Goal: Entertainment & Leisure: Consume media (video, audio)

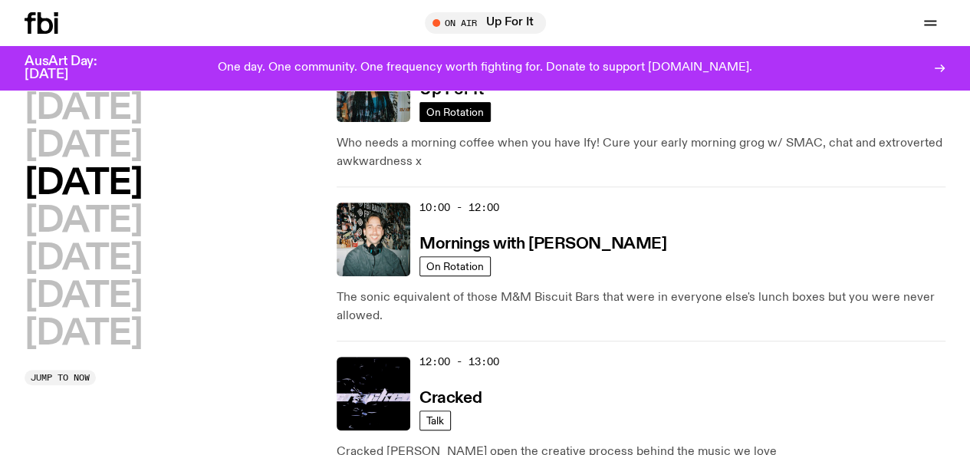
scroll to position [236, 0]
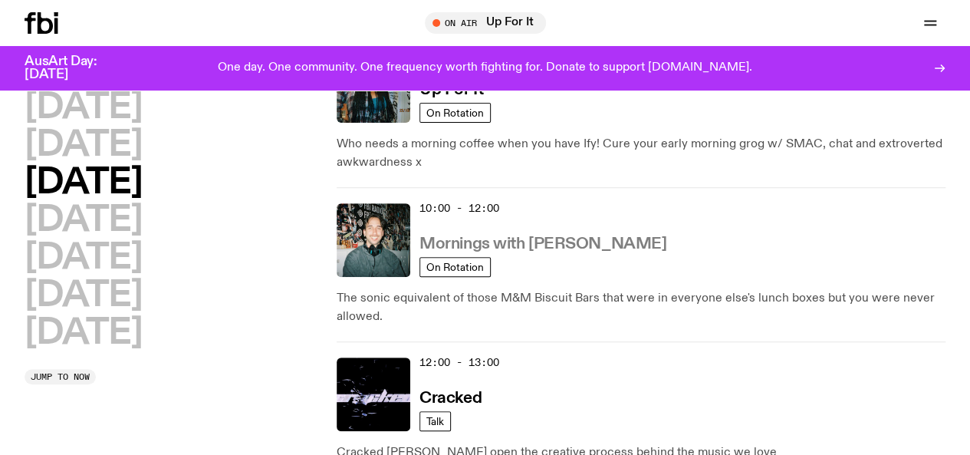
click at [562, 236] on h3 "Mornings with [PERSON_NAME]" at bounding box center [543, 244] width 247 height 16
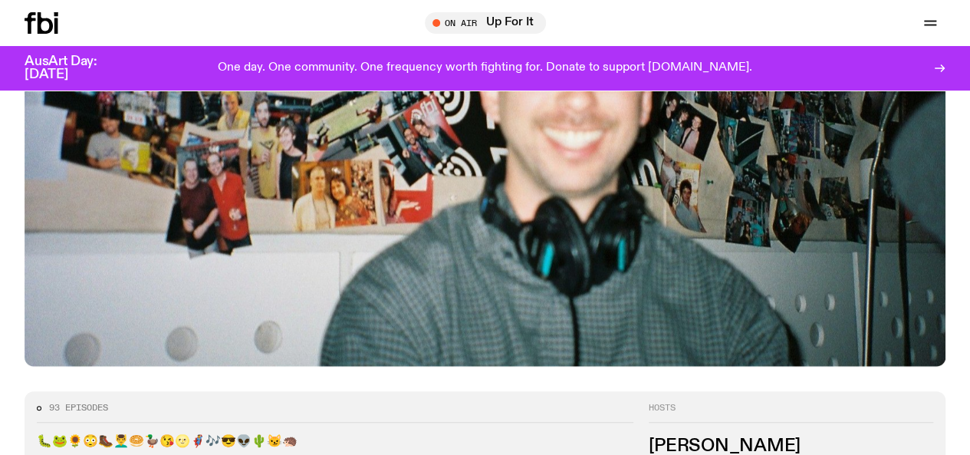
scroll to position [610, 0]
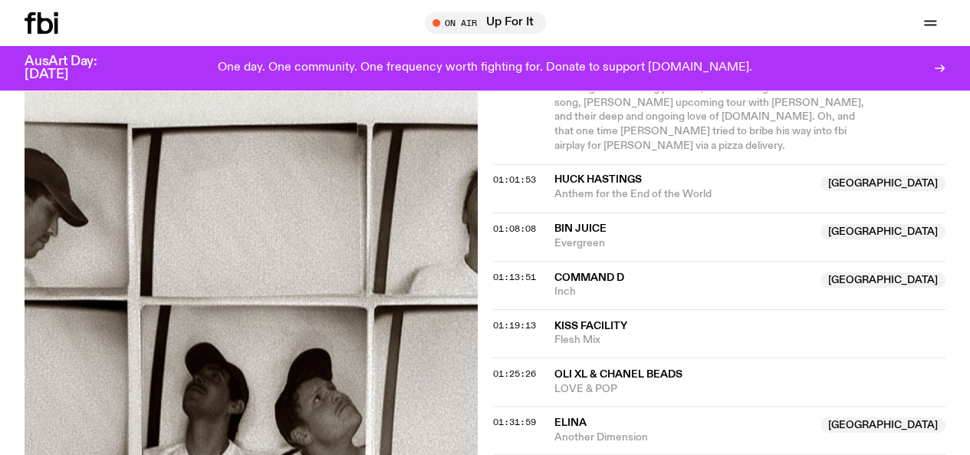
scroll to position [1237, 0]
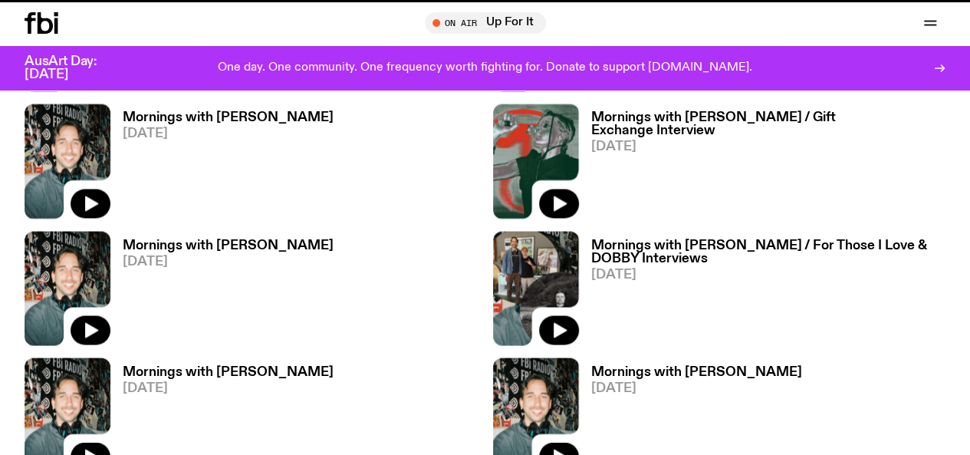
scroll to position [610, 0]
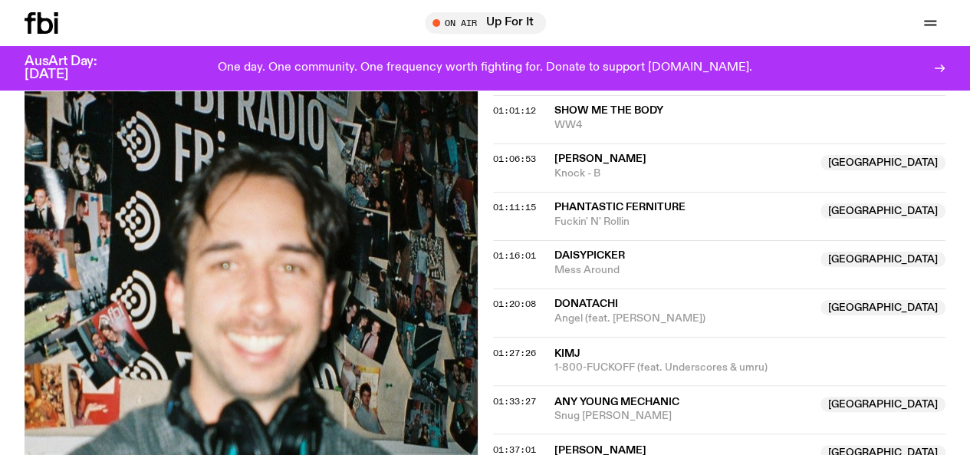
scroll to position [1295, 0]
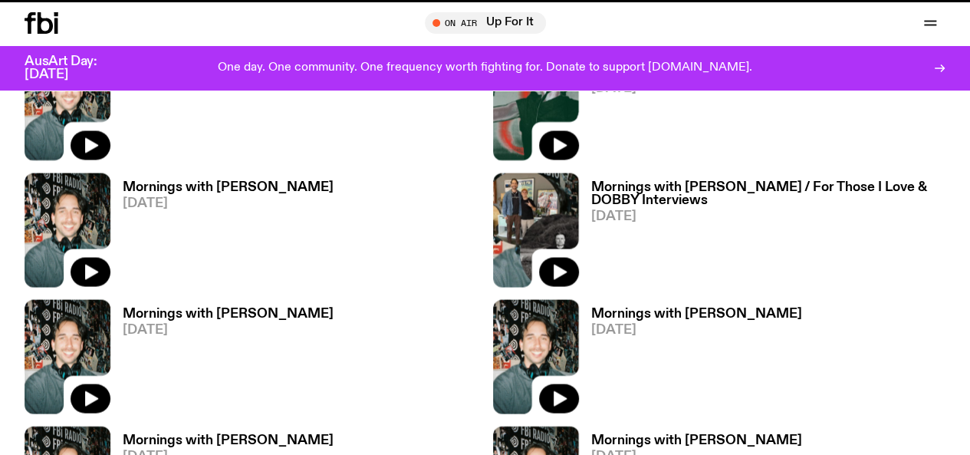
scroll to position [610, 0]
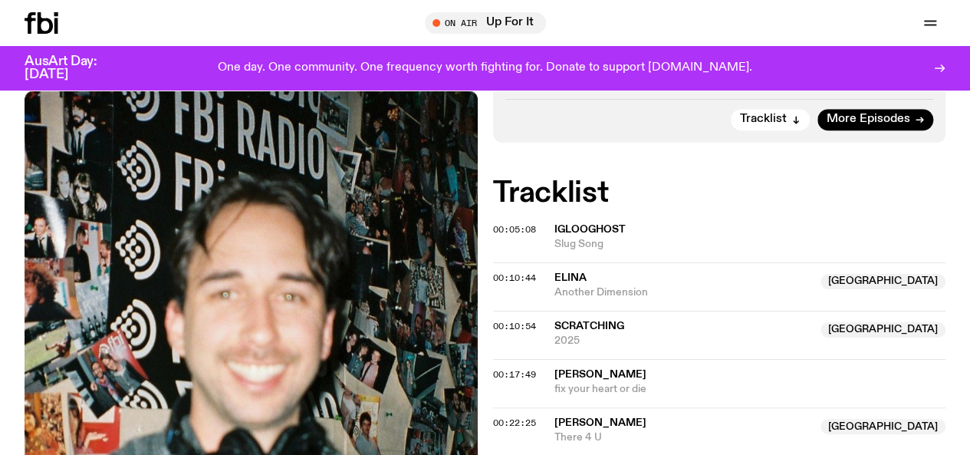
scroll to position [570, 0]
